Goal: Task Accomplishment & Management: Use online tool/utility

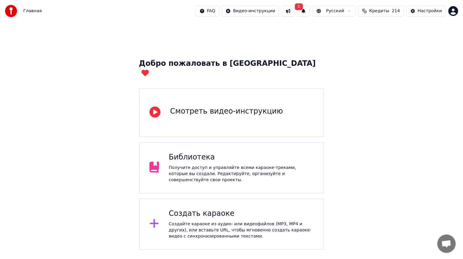
click at [218, 238] on div "Создать караоке Создайте караоке из аудио- или видеофайлов (MP3, MP4 и других),…" at bounding box center [231, 223] width 185 height 51
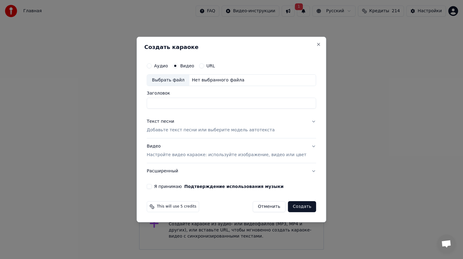
click at [184, 82] on div "Выбрать файл" at bounding box center [168, 80] width 42 height 11
click at [175, 129] on p "Добавьте текст песни или выберите модель автотекста" at bounding box center [211, 130] width 128 height 6
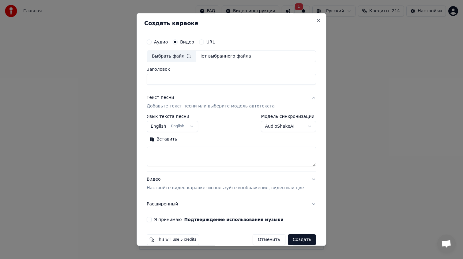
click at [186, 155] on textarea at bounding box center [231, 157] width 169 height 20
paste textarea "**********"
type textarea "**********"
type input "**********"
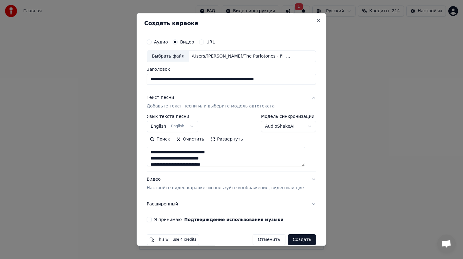
type textarea "**********"
click at [207, 78] on input "**********" at bounding box center [231, 79] width 169 height 11
drag, startPoint x: 214, startPoint y: 79, endPoint x: 309, endPoint y: 80, distance: 94.2
click at [308, 80] on input "**********" at bounding box center [231, 79] width 169 height 11
type input "**********"
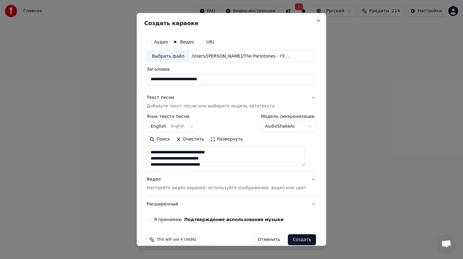
click at [166, 221] on label "Я принимаю Подтверждение использования музыки" at bounding box center [218, 219] width 129 height 4
click at [151, 221] on button "Я принимаю Подтверждение использования музыки" at bounding box center [149, 219] width 5 height 5
click at [300, 238] on button "Создать" at bounding box center [302, 239] width 28 height 11
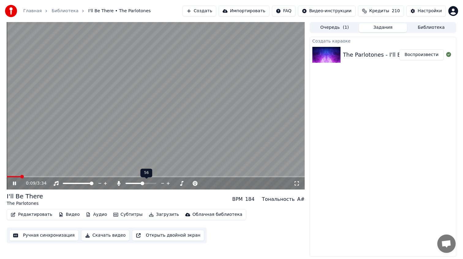
click at [142, 185] on span at bounding box center [142, 183] width 4 height 4
click at [205, 137] on video at bounding box center [156, 105] width 298 height 167
click at [154, 143] on video at bounding box center [156, 105] width 298 height 167
click at [201, 121] on video at bounding box center [156, 105] width 298 height 167
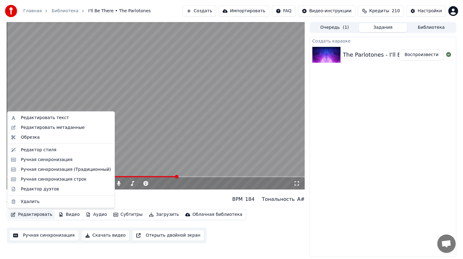
click at [43, 214] on button "Редактировать" at bounding box center [31, 214] width 47 height 9
click at [65, 116] on div "Редактировать текст" at bounding box center [66, 118] width 90 height 6
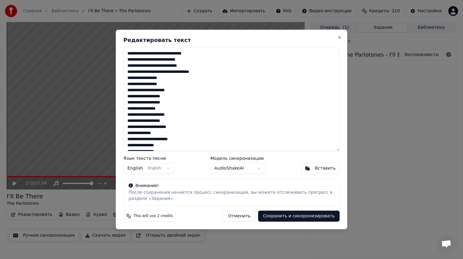
click at [218, 72] on textarea at bounding box center [231, 99] width 216 height 103
click at [173, 102] on textarea at bounding box center [231, 99] width 216 height 103
click at [174, 132] on textarea at bounding box center [231, 99] width 216 height 103
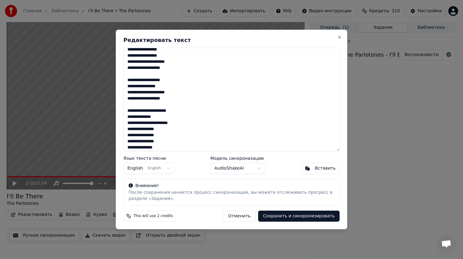
scroll to position [41, 0]
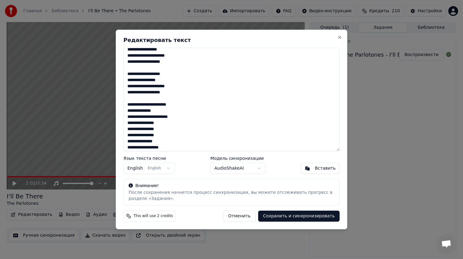
click at [171, 124] on textarea at bounding box center [231, 99] width 216 height 103
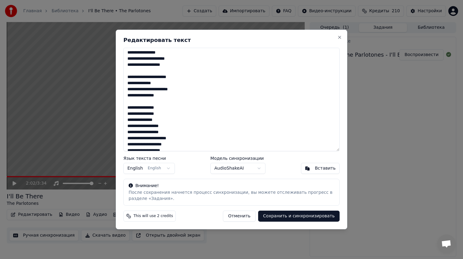
scroll to position [74, 0]
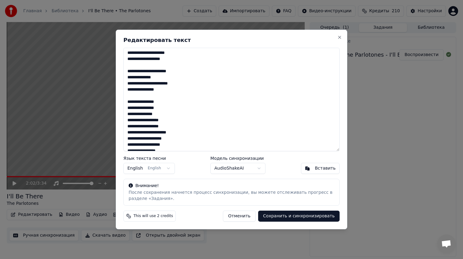
click at [169, 118] on textarea at bounding box center [231, 99] width 216 height 103
click at [168, 90] on textarea at bounding box center [231, 99] width 216 height 103
click at [145, 97] on textarea at bounding box center [231, 99] width 216 height 103
drag, startPoint x: 132, startPoint y: 70, endPoint x: 151, endPoint y: 70, distance: 19.6
click at [150, 70] on textarea at bounding box center [231, 99] width 216 height 103
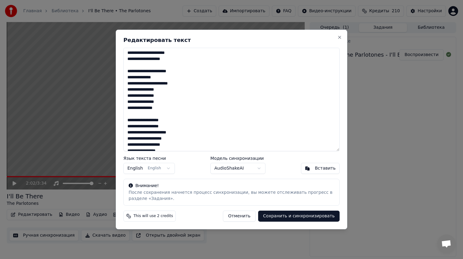
click at [152, 70] on textarea at bounding box center [231, 99] width 216 height 103
click at [145, 70] on textarea at bounding box center [231, 99] width 216 height 103
click at [196, 89] on textarea at bounding box center [231, 99] width 216 height 103
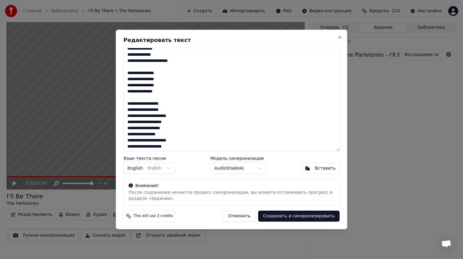
scroll to position [104, 0]
click at [177, 120] on textarea at bounding box center [231, 99] width 216 height 103
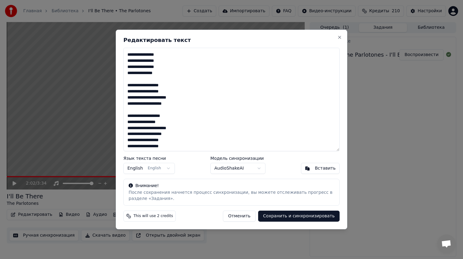
scroll to position [128, 0]
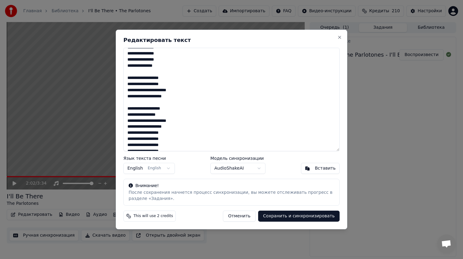
click at [171, 125] on textarea at bounding box center [231, 99] width 216 height 103
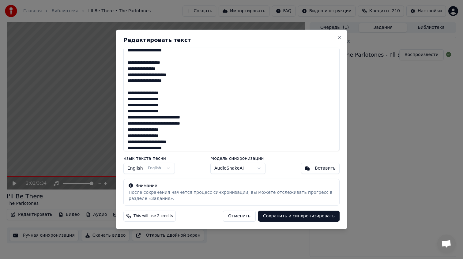
scroll to position [174, 0]
click at [173, 111] on textarea at bounding box center [231, 99] width 216 height 103
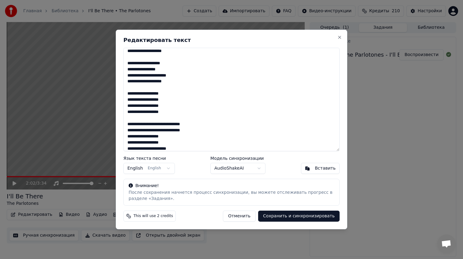
drag, startPoint x: 129, startPoint y: 93, endPoint x: 179, endPoint y: 93, distance: 50.2
click at [178, 93] on textarea at bounding box center [231, 99] width 216 height 103
drag, startPoint x: 128, startPoint y: 97, endPoint x: 169, endPoint y: 98, distance: 41.3
click at [169, 98] on textarea at bounding box center [231, 99] width 216 height 103
drag, startPoint x: 171, startPoint y: 111, endPoint x: 179, endPoint y: 108, distance: 8.6
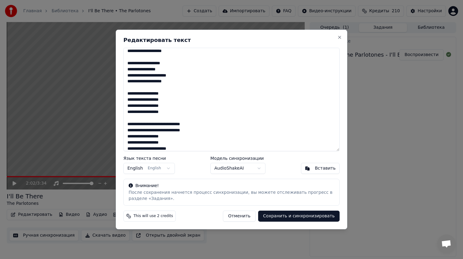
click at [179, 108] on textarea at bounding box center [231, 99] width 216 height 103
click at [129, 117] on textarea at bounding box center [231, 99] width 216 height 103
click at [138, 118] on textarea at bounding box center [231, 99] width 216 height 103
drag, startPoint x: 141, startPoint y: 118, endPoint x: 184, endPoint y: 118, distance: 43.8
click at [184, 118] on textarea at bounding box center [231, 99] width 216 height 103
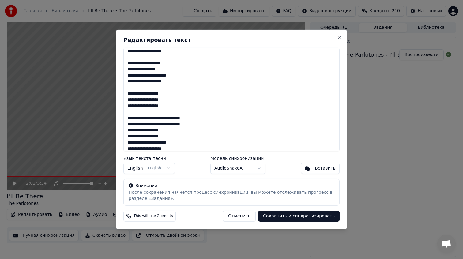
click at [185, 126] on textarea at bounding box center [231, 99] width 216 height 103
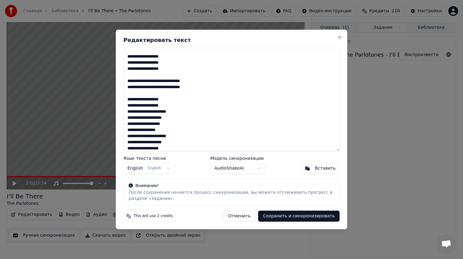
scroll to position [211, 0]
click at [170, 118] on textarea at bounding box center [231, 99] width 216 height 103
click at [244, 216] on button "Отменить" at bounding box center [239, 215] width 33 height 11
type textarea "**********"
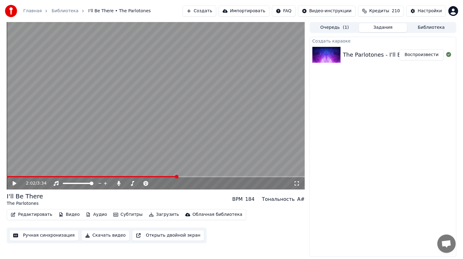
click at [117, 215] on button "Субтитры" at bounding box center [128, 214] width 34 height 9
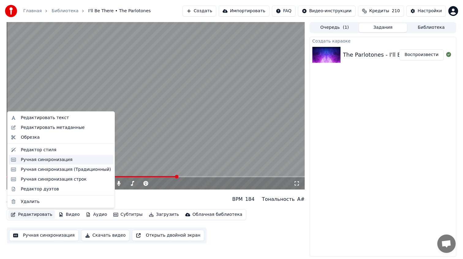
click at [59, 160] on div "Ручная синхронизация" at bounding box center [47, 159] width 52 height 6
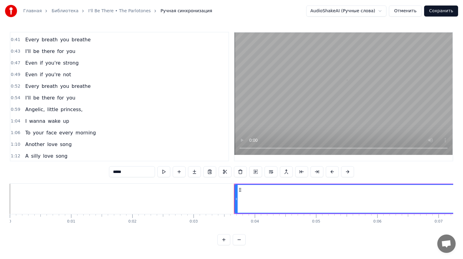
scroll to position [68, 0]
click at [42, 110] on span "Angelic," at bounding box center [34, 109] width 21 height 7
type input "********"
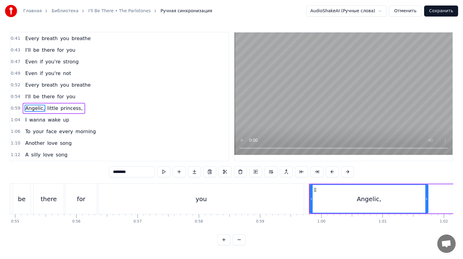
scroll to position [0, 3628]
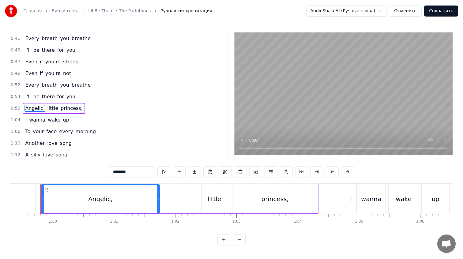
click at [43, 109] on div "Angelic, little princess," at bounding box center [54, 108] width 62 height 11
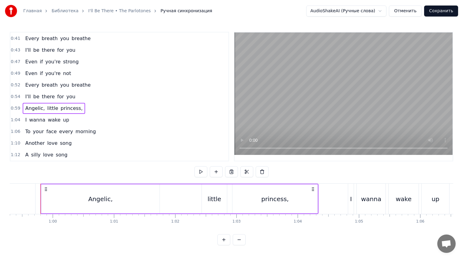
click at [43, 109] on div "Angelic, little princess," at bounding box center [54, 108] width 62 height 11
click at [97, 197] on div "Angelic," at bounding box center [100, 198] width 24 height 9
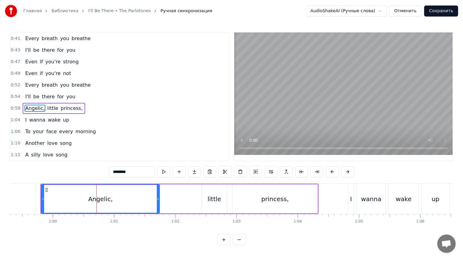
scroll to position [81, 0]
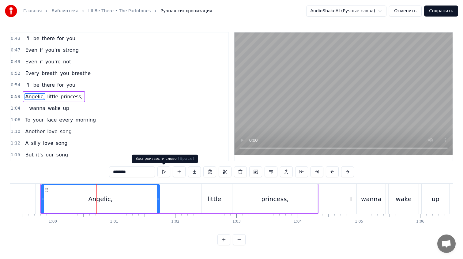
click at [161, 171] on button at bounding box center [163, 171] width 13 height 11
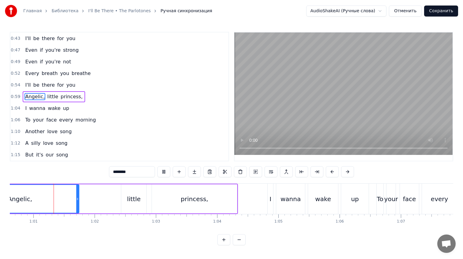
scroll to position [0, 3716]
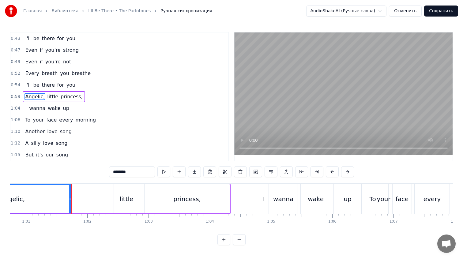
click at [157, 166] on button at bounding box center [163, 171] width 13 height 11
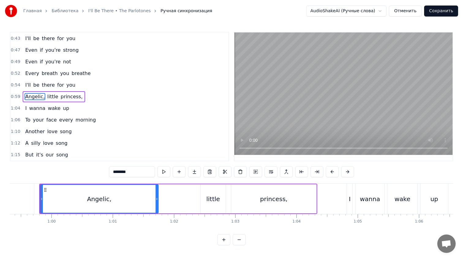
click at [91, 145] on div "1:12 A silly love song" at bounding box center [119, 143] width 218 height 12
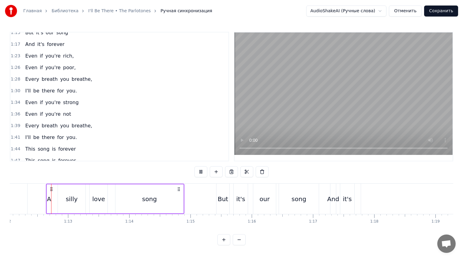
scroll to position [0, 4414]
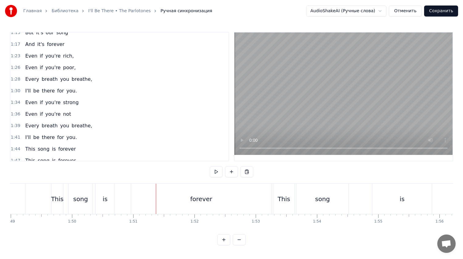
scroll to position [0, 6672]
click at [285, 197] on div "This" at bounding box center [280, 198] width 13 height 9
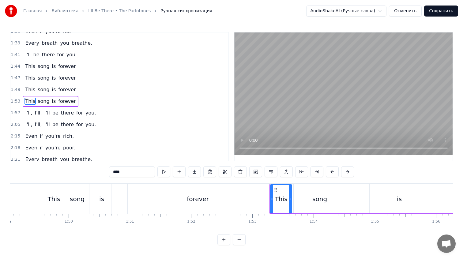
scroll to position [290, 0]
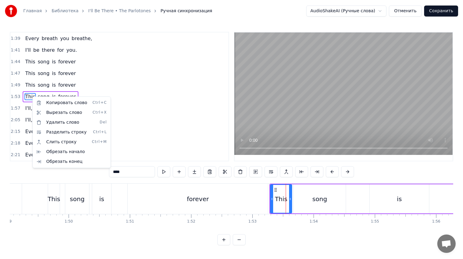
click at [103, 83] on html "Главная Библиотека I'll Be There • The Parlotones Ручная синхронизация AudioSha…" at bounding box center [231, 127] width 463 height 255
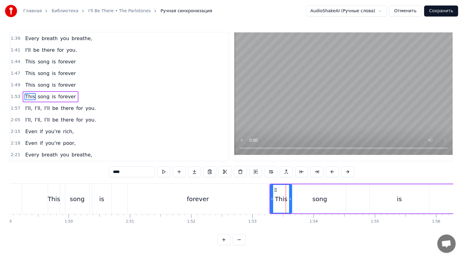
click at [10, 97] on div "0:03 I'll, I'll, Still beauty, colourful 0:18 These blossoms are up for bloom 0…" at bounding box center [119, 96] width 219 height 129
click at [71, 96] on span "forever" at bounding box center [67, 96] width 19 height 7
type input "*******"
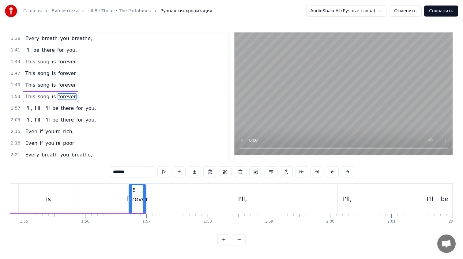
click at [72, 97] on div "This song is forever" at bounding box center [50, 96] width 55 height 11
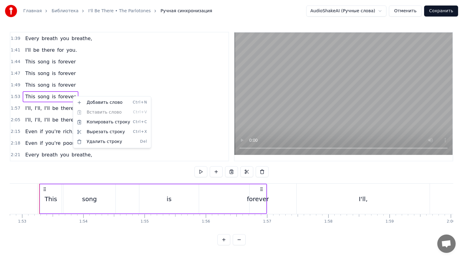
scroll to position [0, 6901]
click at [94, 142] on div "Удалить строку Del" at bounding box center [111, 142] width 75 height 10
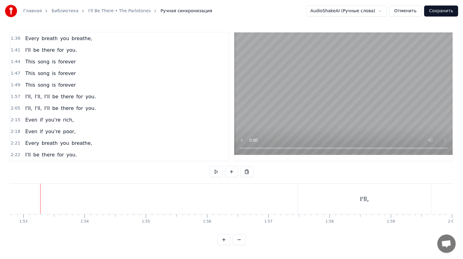
click at [25, 96] on span "I'll," at bounding box center [28, 96] width 8 height 7
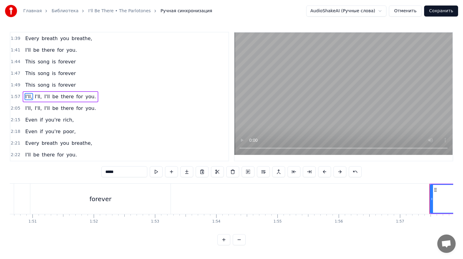
scroll to position [0, 6730]
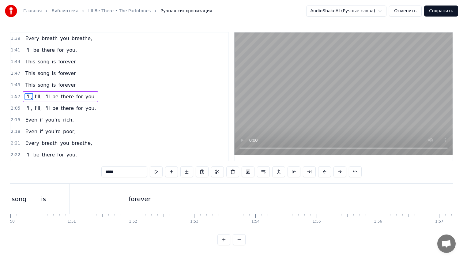
click at [163, 197] on div "forever" at bounding box center [139, 199] width 140 height 30
type input "*******"
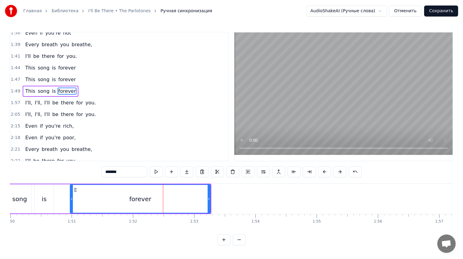
scroll to position [279, 0]
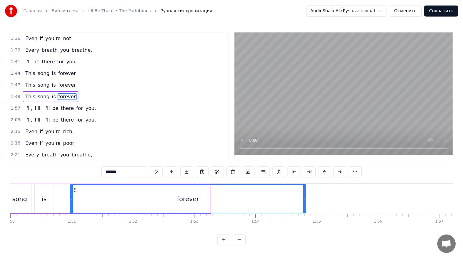
drag, startPoint x: 208, startPoint y: 200, endPoint x: 303, endPoint y: 203, distance: 95.5
click at [303, 203] on div at bounding box center [304, 199] width 2 height 28
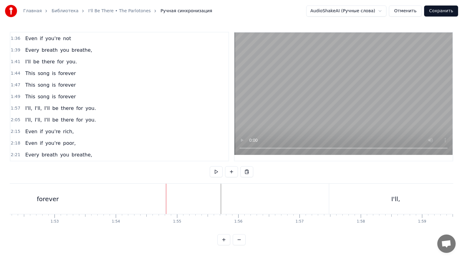
scroll to position [0, 6871]
click at [384, 200] on div "I'll," at bounding box center [394, 199] width 133 height 30
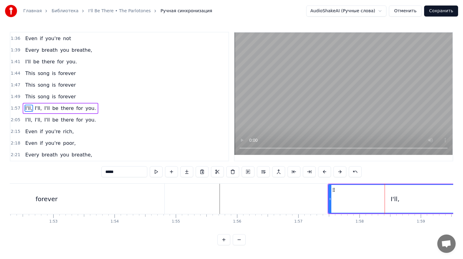
scroll to position [290, 0]
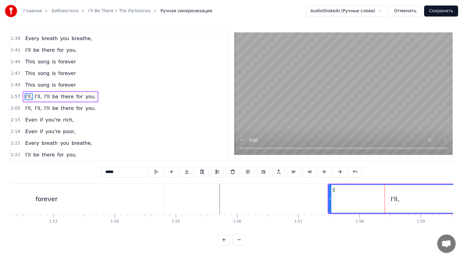
drag, startPoint x: 364, startPoint y: 201, endPoint x: 339, endPoint y: 200, distance: 24.8
click at [339, 200] on div "I'll," at bounding box center [395, 199] width 132 height 28
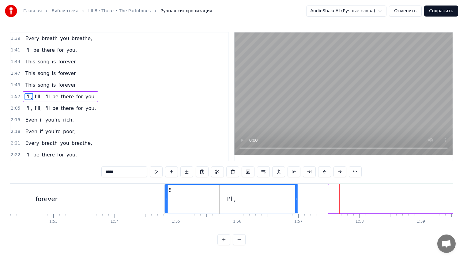
drag, startPoint x: 334, startPoint y: 190, endPoint x: 171, endPoint y: 193, distance: 163.4
click at [171, 193] on div "I'll," at bounding box center [231, 199] width 132 height 28
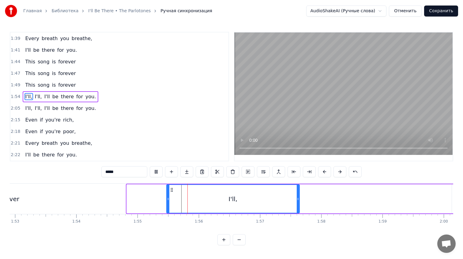
scroll to position [0, 6919]
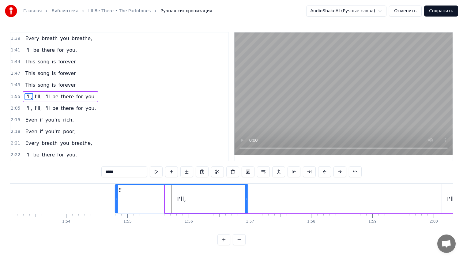
drag, startPoint x: 169, startPoint y: 191, endPoint x: 120, endPoint y: 191, distance: 49.9
click at [120, 191] on icon at bounding box center [120, 189] width 5 height 5
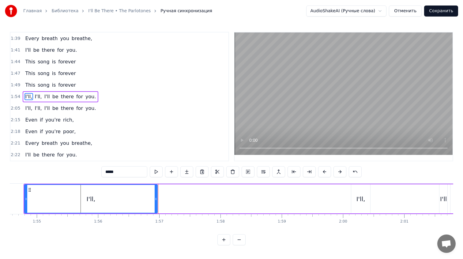
scroll to position [0, 7017]
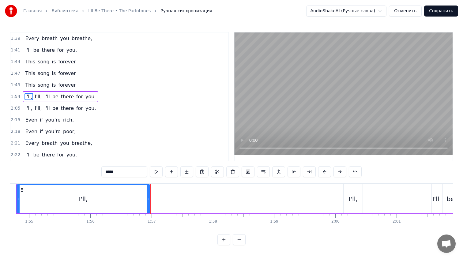
click at [350, 197] on div "I'll," at bounding box center [352, 198] width 9 height 9
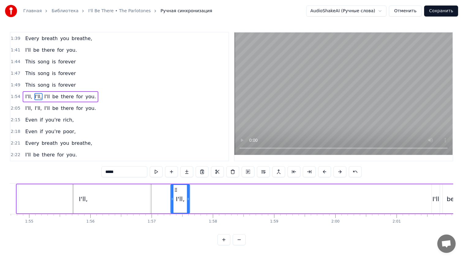
drag, startPoint x: 348, startPoint y: 189, endPoint x: 176, endPoint y: 192, distance: 172.0
click at [176, 192] on icon at bounding box center [175, 189] width 5 height 5
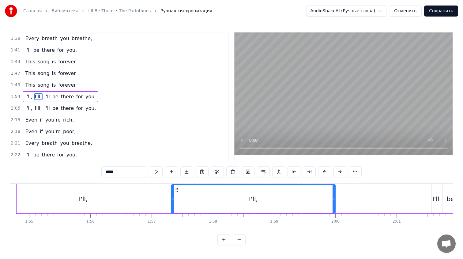
drag, startPoint x: 188, startPoint y: 196, endPoint x: 333, endPoint y: 202, distance: 144.8
click at [333, 202] on div at bounding box center [333, 199] width 2 height 28
click at [258, 200] on div "I'll," at bounding box center [253, 199] width 163 height 28
click at [349, 200] on div "I'll, I'll, I'll be there for you." at bounding box center [292, 199] width 557 height 30
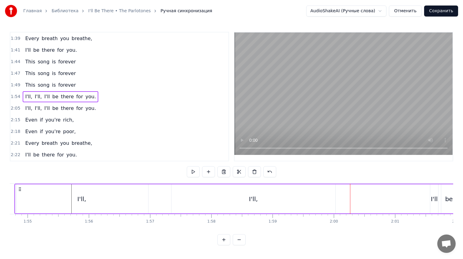
click at [230, 198] on div "I'll," at bounding box center [253, 198] width 164 height 29
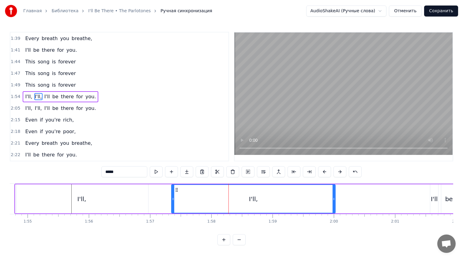
click at [165, 199] on div "I'll, I'll, I'll be there for you." at bounding box center [292, 199] width 557 height 30
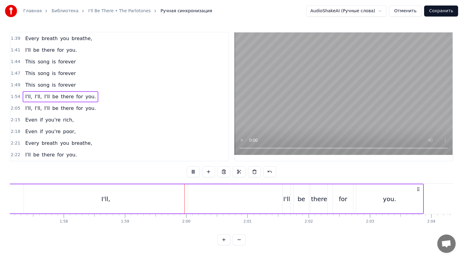
scroll to position [0, 7170]
click at [284, 199] on div "I'll" at bounding box center [282, 198] width 7 height 9
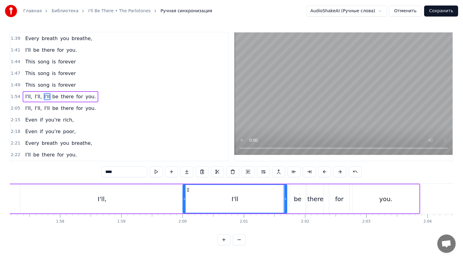
drag, startPoint x: 280, startPoint y: 199, endPoint x: 184, endPoint y: 199, distance: 95.8
click at [184, 199] on icon at bounding box center [184, 198] width 2 height 5
click at [234, 206] on div "I'll" at bounding box center [234, 199] width 103 height 28
click at [242, 203] on div "I'll" at bounding box center [234, 199] width 103 height 28
click at [287, 208] on div "I'll, I'll, I'll be there for you." at bounding box center [141, 199] width 557 height 30
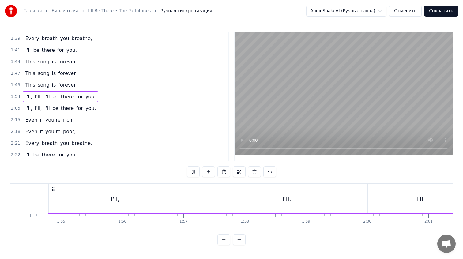
scroll to position [0, 6979]
click at [158, 201] on div "I'll," at bounding box center [121, 198] width 133 height 29
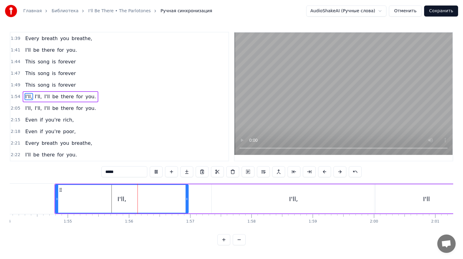
click at [169, 235] on div "0:03 I'll, I'll, Still beauty, colourful 0:18 These blossoms are up for bloom 0…" at bounding box center [231, 138] width 443 height 213
click at [196, 199] on div "I'll, I'll, I'll be there for you." at bounding box center [332, 199] width 557 height 30
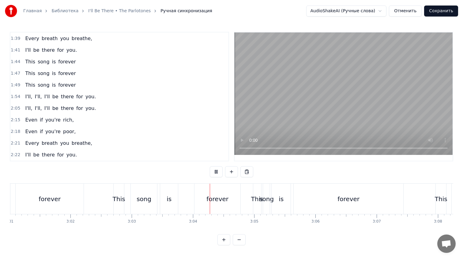
scroll to position [0, 11084]
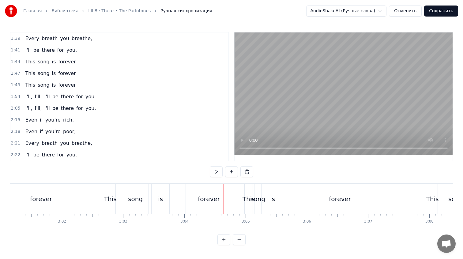
click at [250, 204] on div "This" at bounding box center [248, 199] width 8 height 30
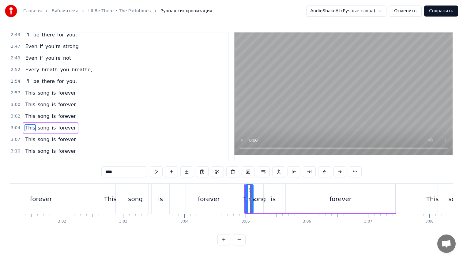
scroll to position [534, 0]
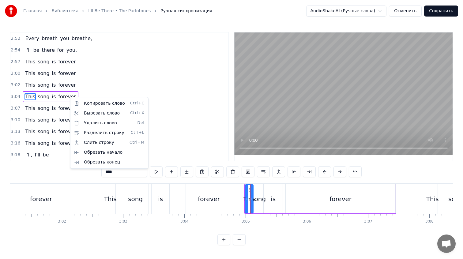
click at [114, 80] on html "Главная Библиотека I'll Be There • The Parlotones Ручная синхронизация AudioSha…" at bounding box center [231, 127] width 463 height 255
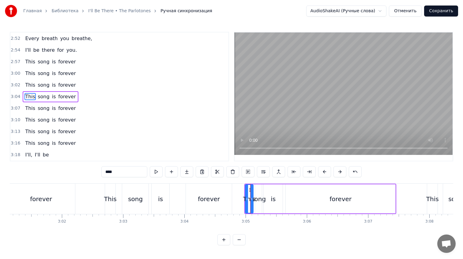
click at [73, 96] on div "This song is forever" at bounding box center [50, 96] width 55 height 11
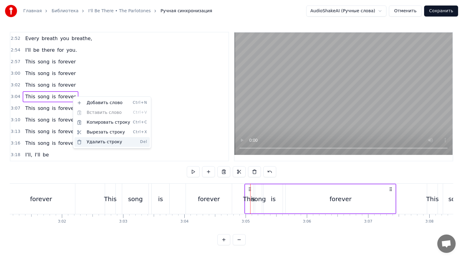
click at [99, 141] on div "Удалить строку Del" at bounding box center [111, 142] width 75 height 10
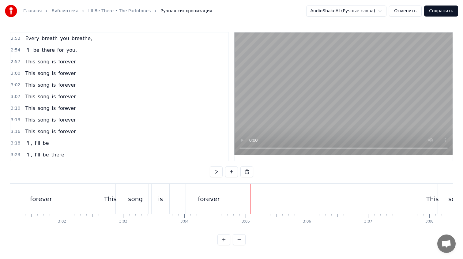
click at [222, 206] on div "forever" at bounding box center [209, 199] width 46 height 30
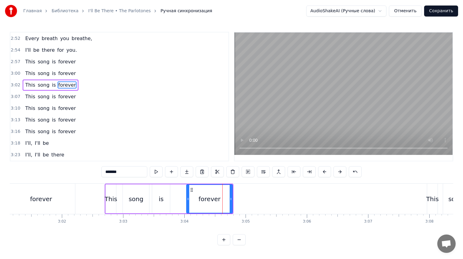
scroll to position [523, 0]
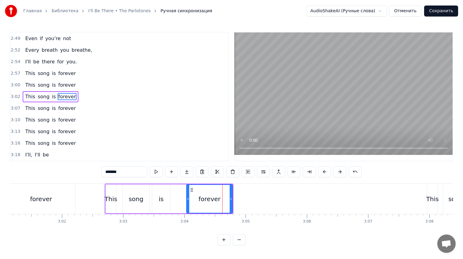
click at [182, 195] on div "This song is forever" at bounding box center [169, 199] width 128 height 30
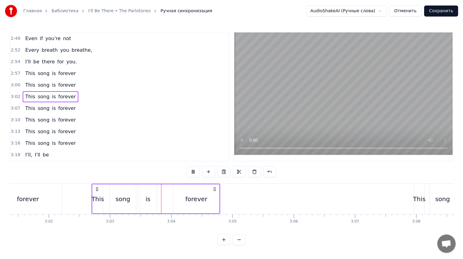
scroll to position [0, 11098]
click at [211, 197] on div "forever" at bounding box center [196, 198] width 46 height 29
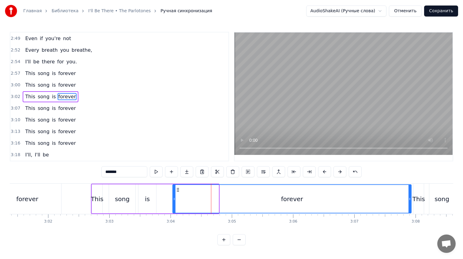
drag, startPoint x: 217, startPoint y: 198, endPoint x: 410, endPoint y: 203, distance: 192.5
click at [410, 203] on div at bounding box center [409, 199] width 2 height 28
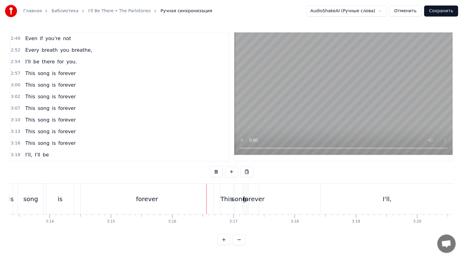
scroll to position [0, 11840]
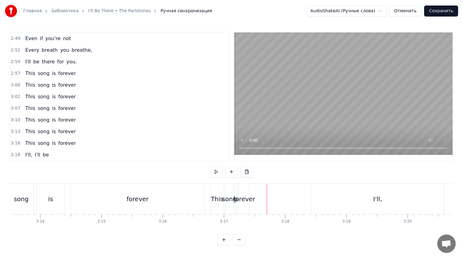
click at [216, 198] on div "This" at bounding box center [217, 198] width 13 height 9
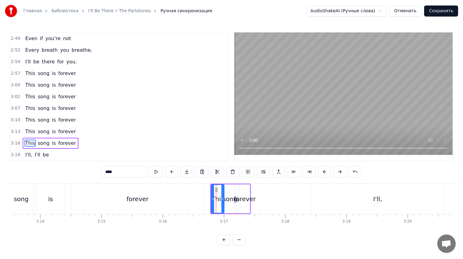
scroll to position [534, 0]
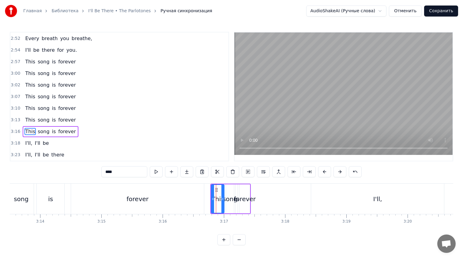
click at [72, 132] on div "This song is forever" at bounding box center [50, 131] width 55 height 11
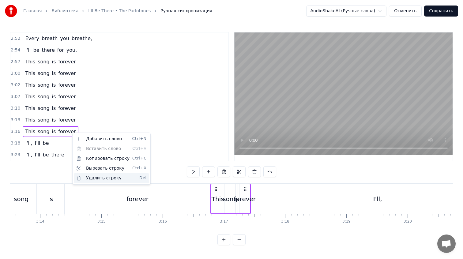
click at [89, 177] on div "Удалить строку Del" at bounding box center [111, 178] width 75 height 10
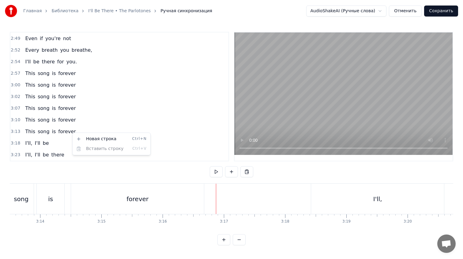
scroll to position [523, 0]
click at [190, 208] on div "forever" at bounding box center [137, 199] width 133 height 30
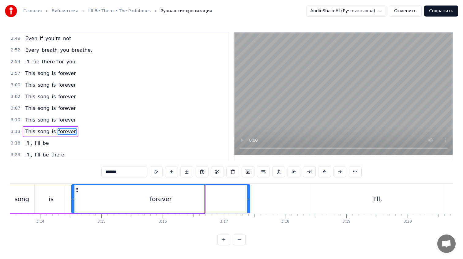
drag, startPoint x: 205, startPoint y: 200, endPoint x: 248, endPoint y: 198, distance: 43.8
click at [248, 198] on icon at bounding box center [248, 198] width 2 height 5
drag, startPoint x: 248, startPoint y: 198, endPoint x: 258, endPoint y: 198, distance: 9.2
click at [254, 198] on icon at bounding box center [252, 198] width 2 height 5
click at [80, 192] on div "forever" at bounding box center [165, 199] width 187 height 28
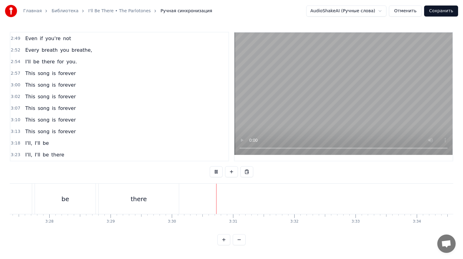
scroll to position [0, 12698]
click at [440, 12] on button "Сохранить" at bounding box center [441, 11] width 34 height 11
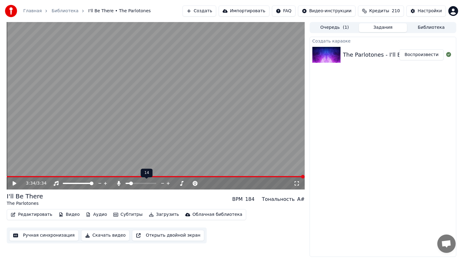
click at [129, 184] on span at bounding box center [131, 183] width 4 height 4
click at [139, 199] on div "I'll Be There The Parlotones BPM 184 Тональность A#" at bounding box center [156, 199] width 298 height 15
click at [362, 135] on div "Создать караоке The Parlotones - I'll Be There Воспроизвести" at bounding box center [382, 147] width 147 height 220
click at [195, 201] on div "I'll Be There The Parlotones BPM 184 Тональность A#" at bounding box center [156, 199] width 298 height 15
click at [124, 154] on video at bounding box center [156, 105] width 298 height 167
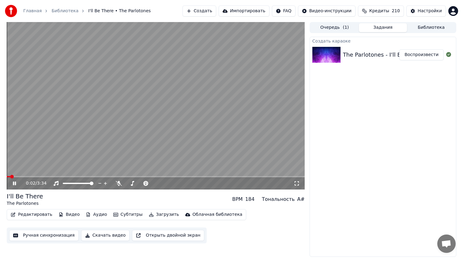
click at [157, 216] on button "Загрузить" at bounding box center [163, 214] width 35 height 9
click at [327, 142] on div "Создать караоке The Parlotones - I'll Be There Воспроизвести" at bounding box center [382, 147] width 147 height 220
click at [209, 135] on video at bounding box center [156, 105] width 298 height 167
